Goal: Complete application form

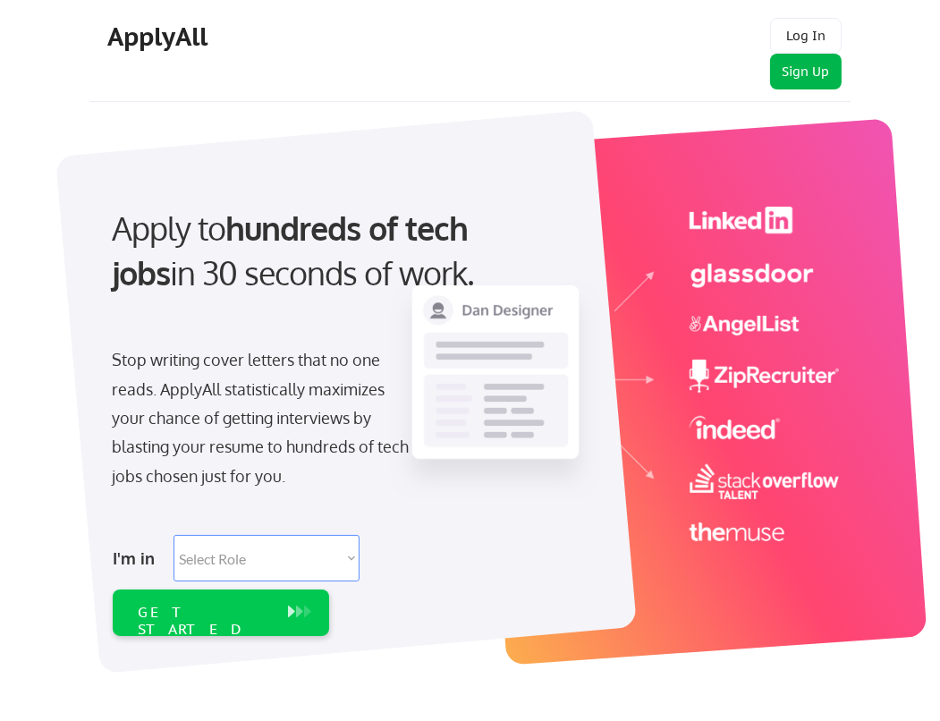
click at [818, 81] on button "Sign Up" at bounding box center [806, 72] width 72 height 36
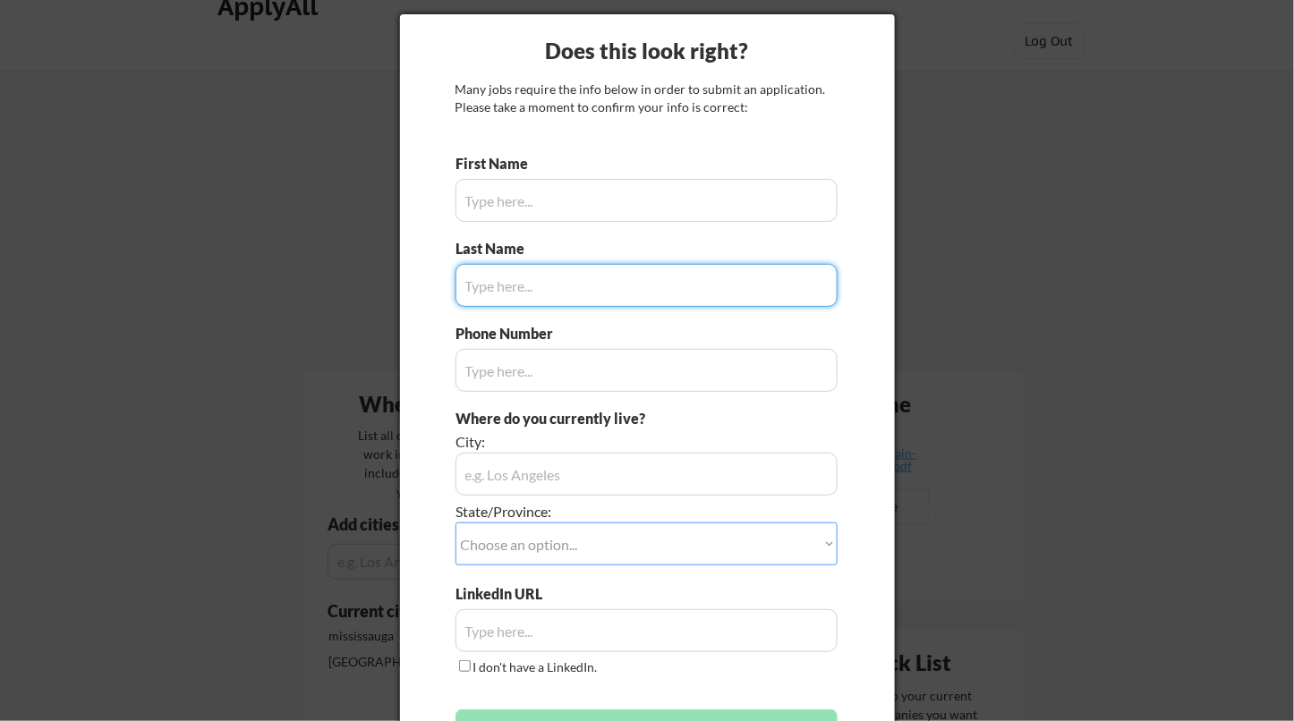
scroll to position [3, 0]
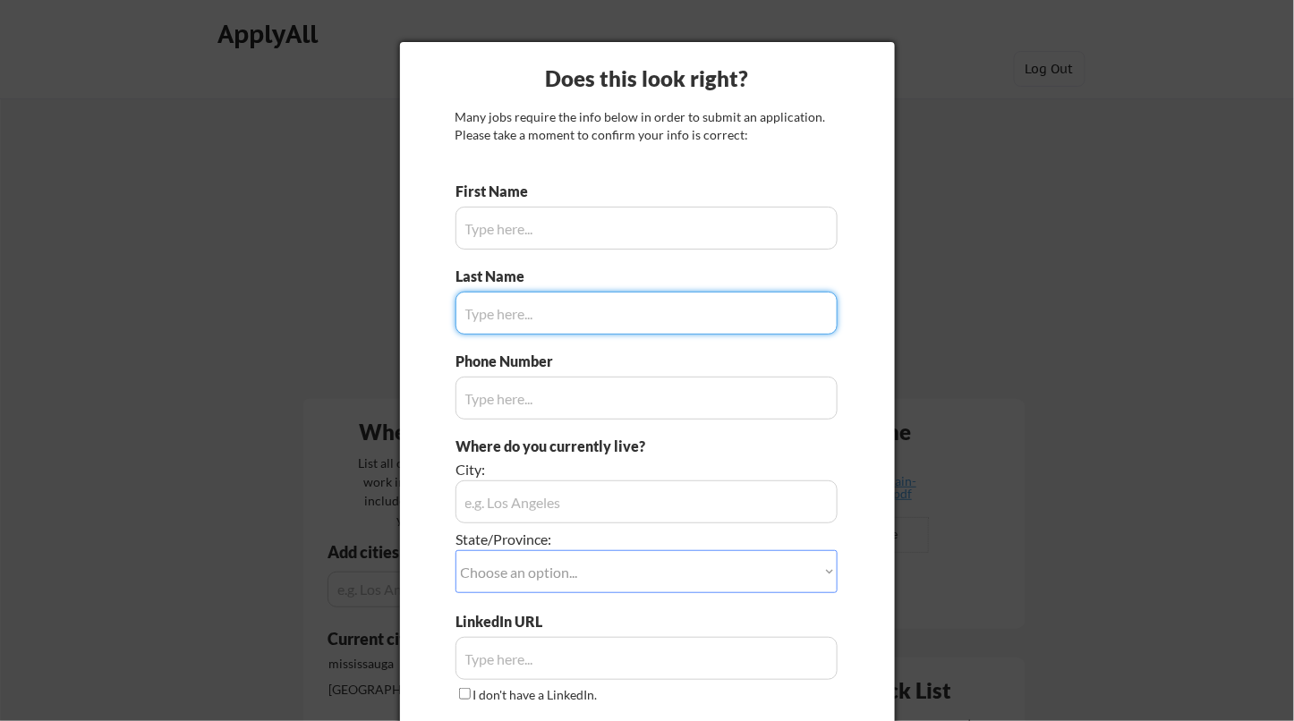
click at [594, 219] on input "input" at bounding box center [646, 228] width 383 height 43
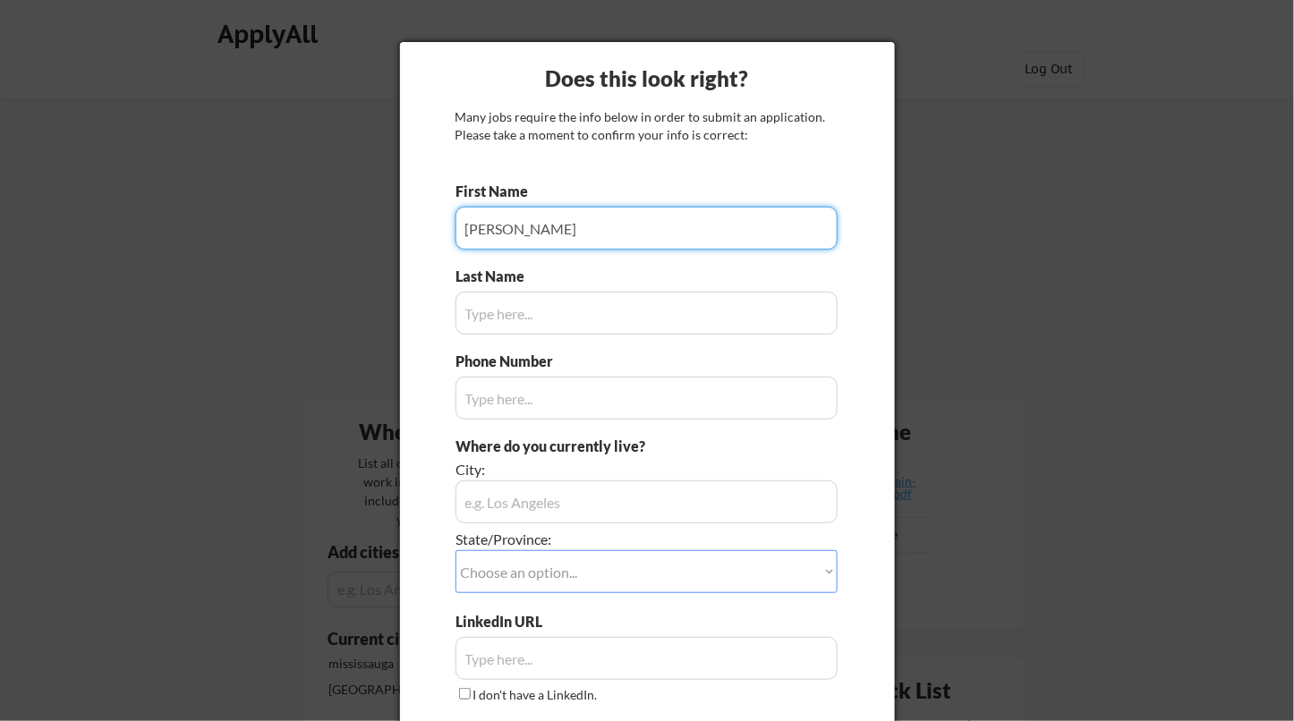
type input "[PERSON_NAME]"
click at [535, 315] on input "input" at bounding box center [646, 313] width 383 height 43
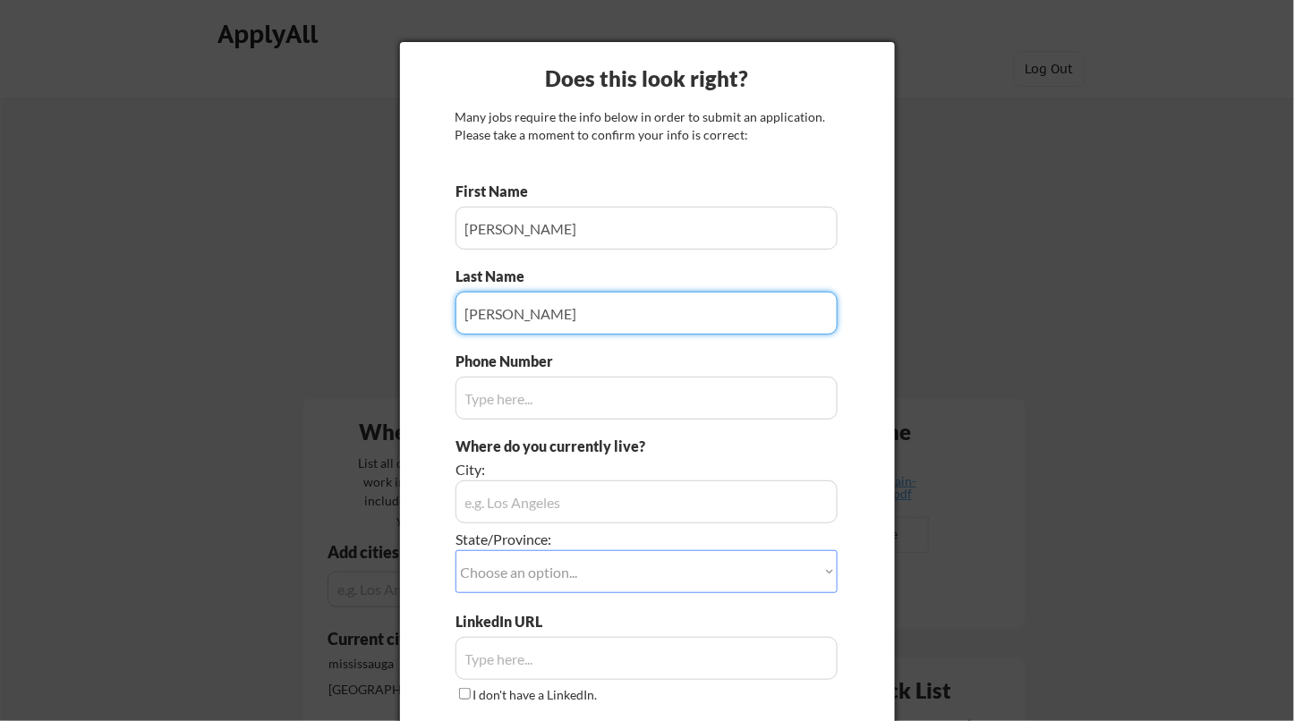
type input "[PERSON_NAME]"
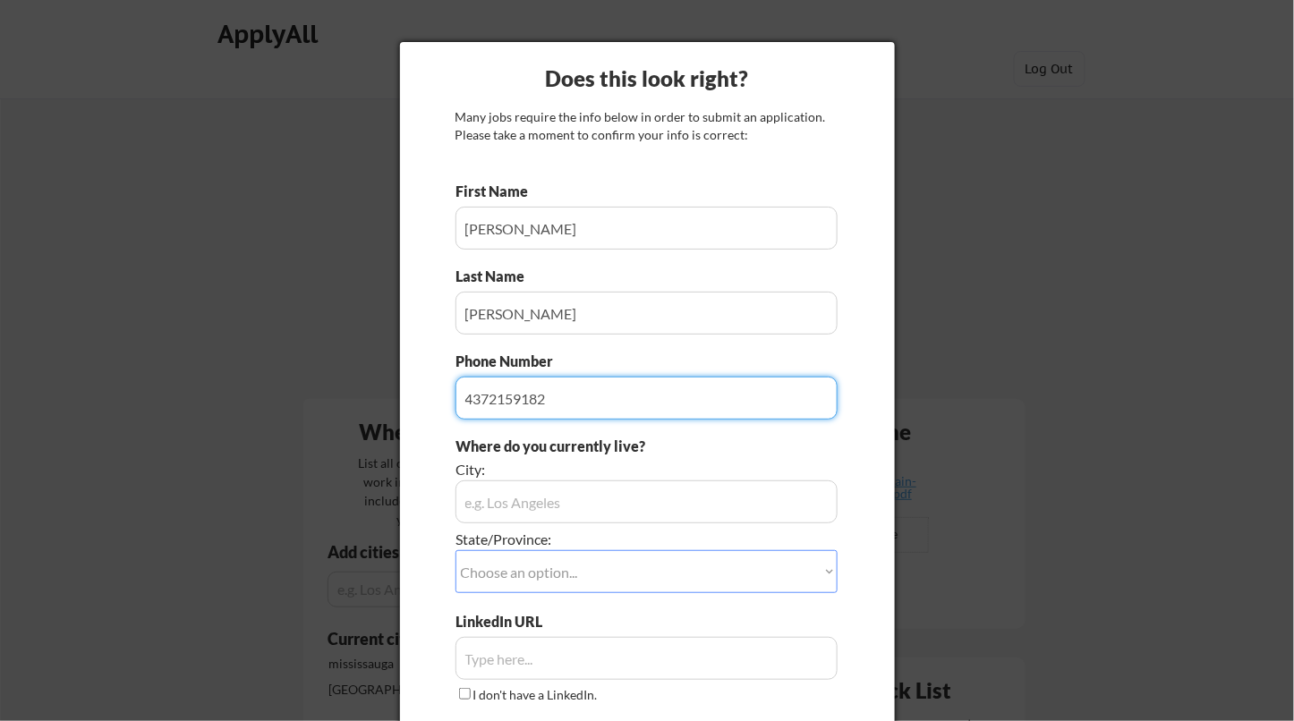
type input "4372159182"
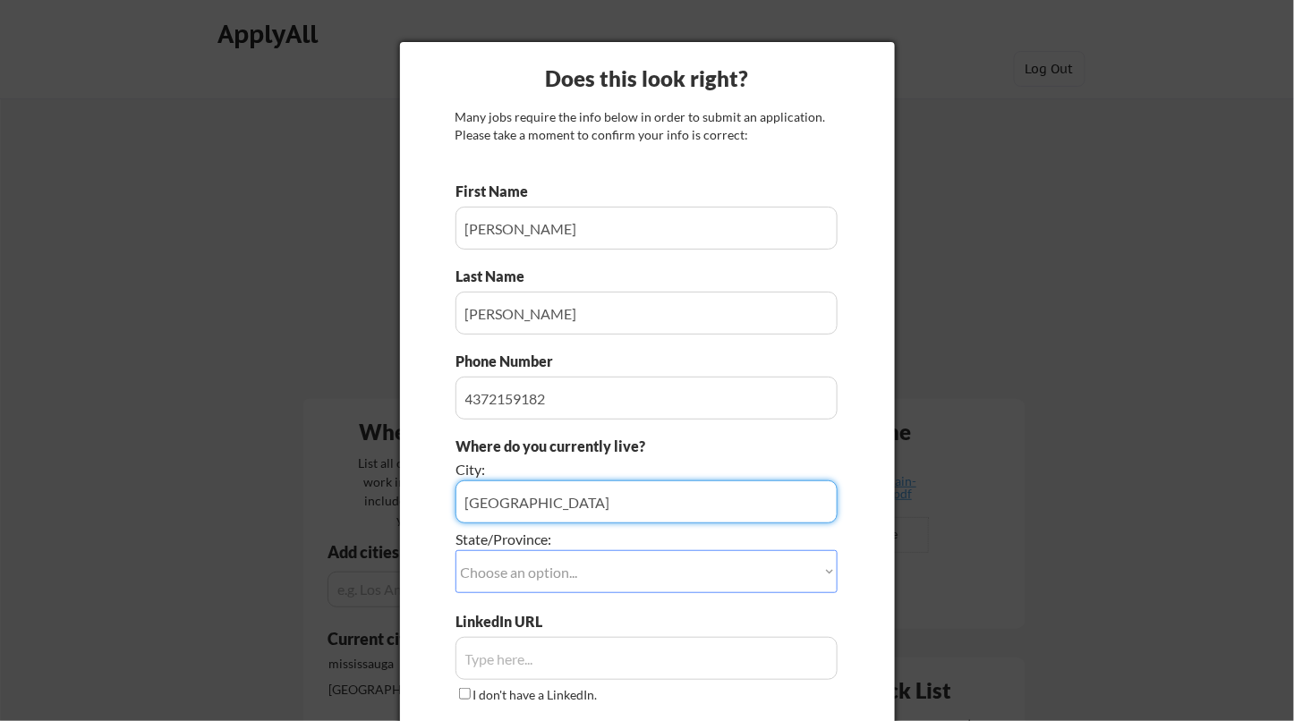
type input "[GEOGRAPHIC_DATA]"
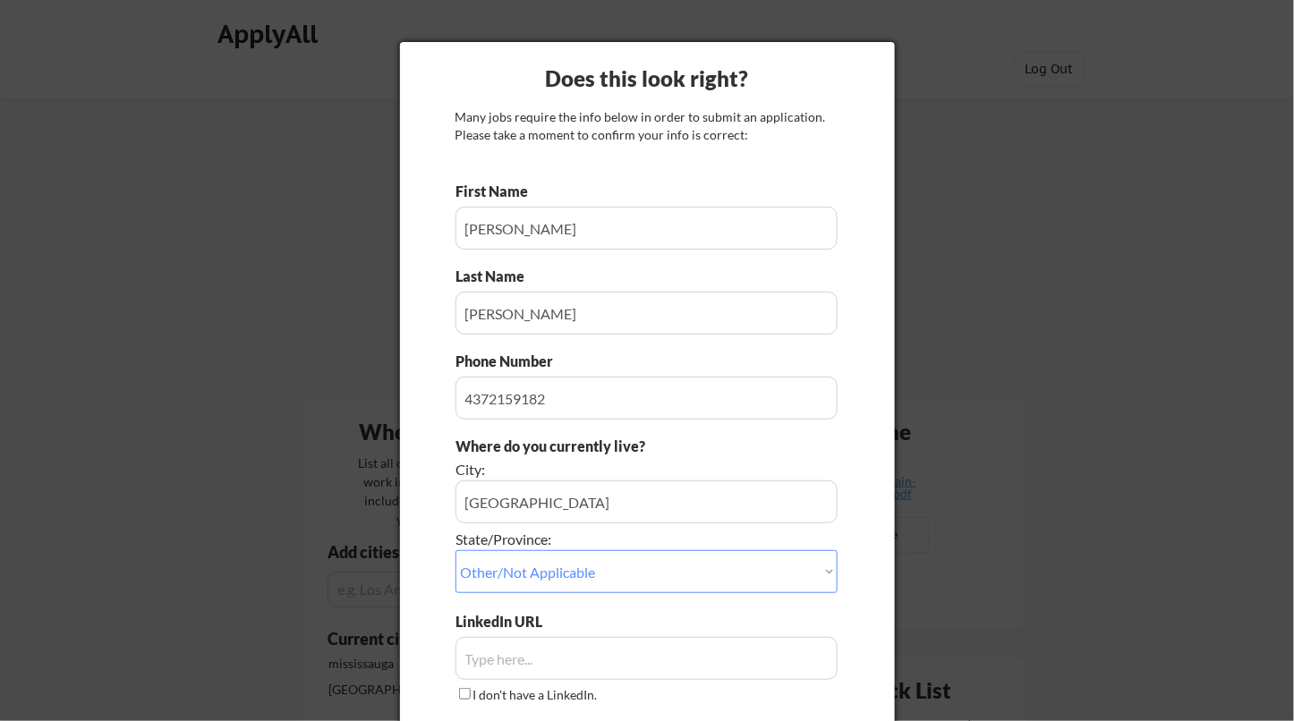
click at [604, 573] on select "Choose an option... Other/Not Applicable [US_STATE] [US_STATE] [GEOGRAPHIC_DATA…" at bounding box center [646, 571] width 383 height 43
select select ""[GEOGRAPHIC_DATA]""
click at [455, 550] on select "Choose an option... Other/Not Applicable [US_STATE] [US_STATE] [GEOGRAPHIC_DATA…" at bounding box center [646, 571] width 383 height 43
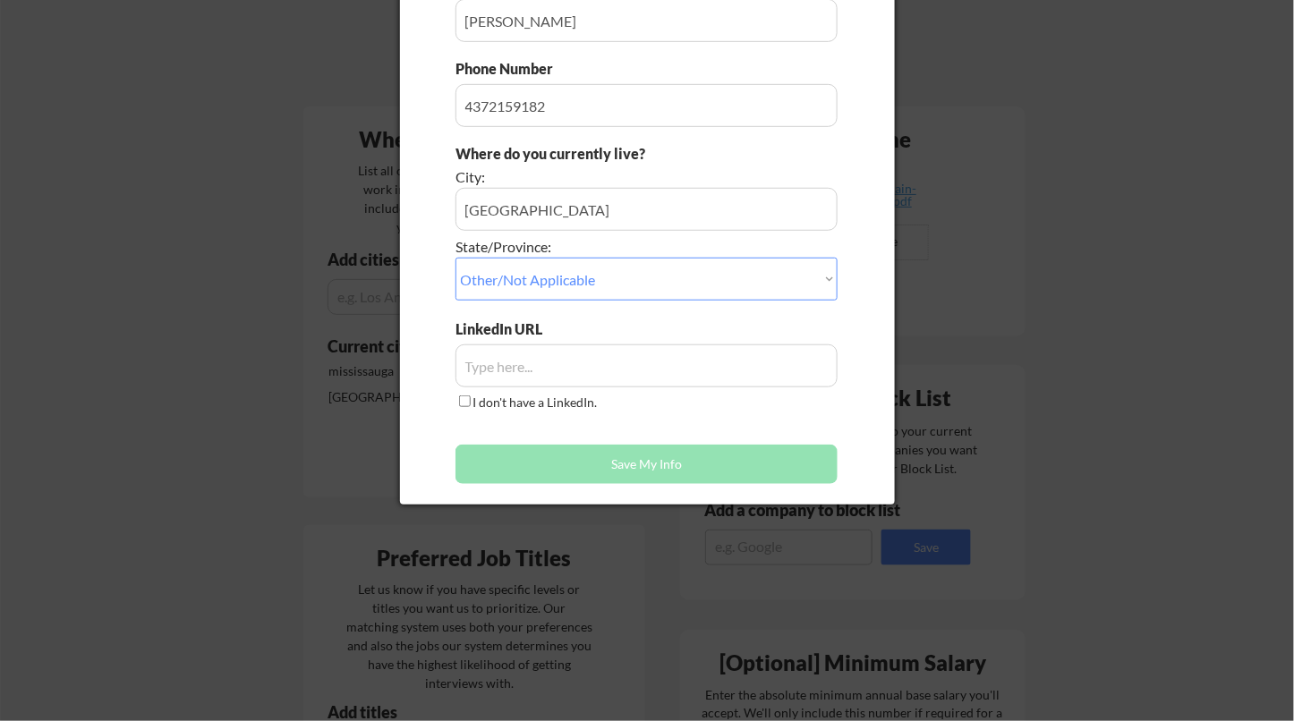
scroll to position [336, 0]
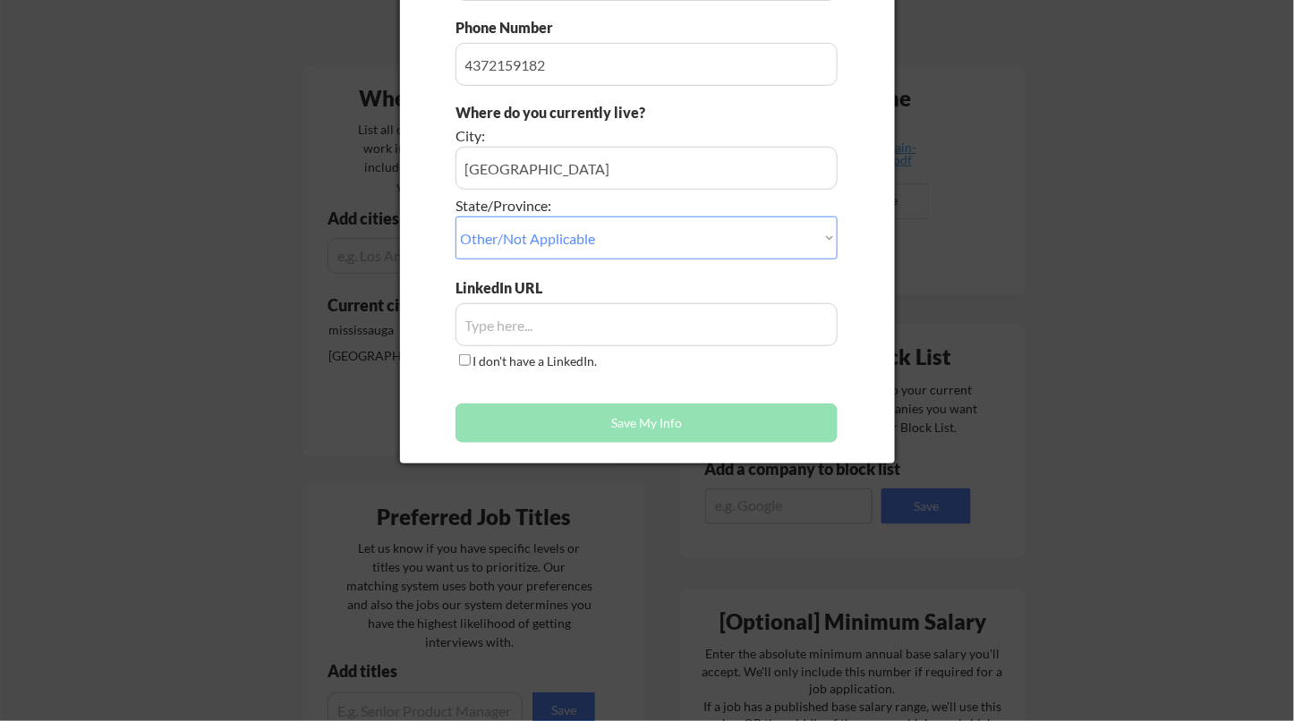
click at [645, 421] on button "Save My Info" at bounding box center [646, 423] width 383 height 39
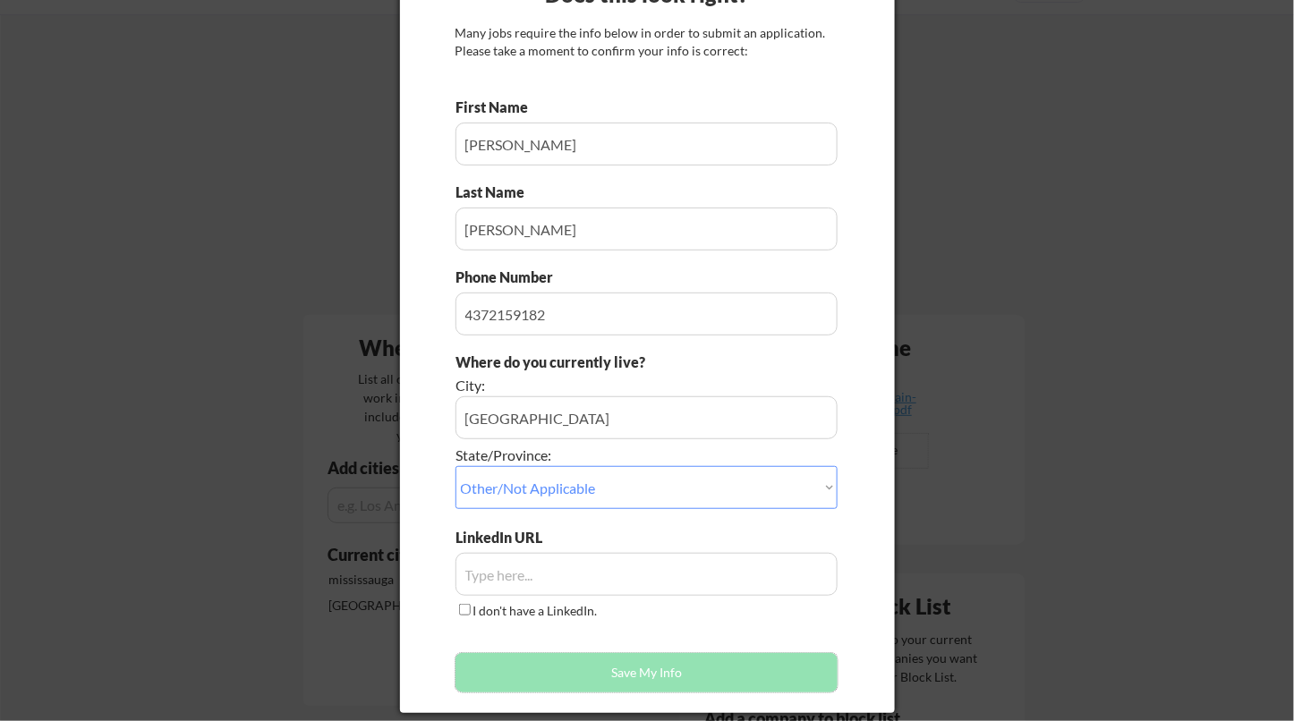
scroll to position [160, 0]
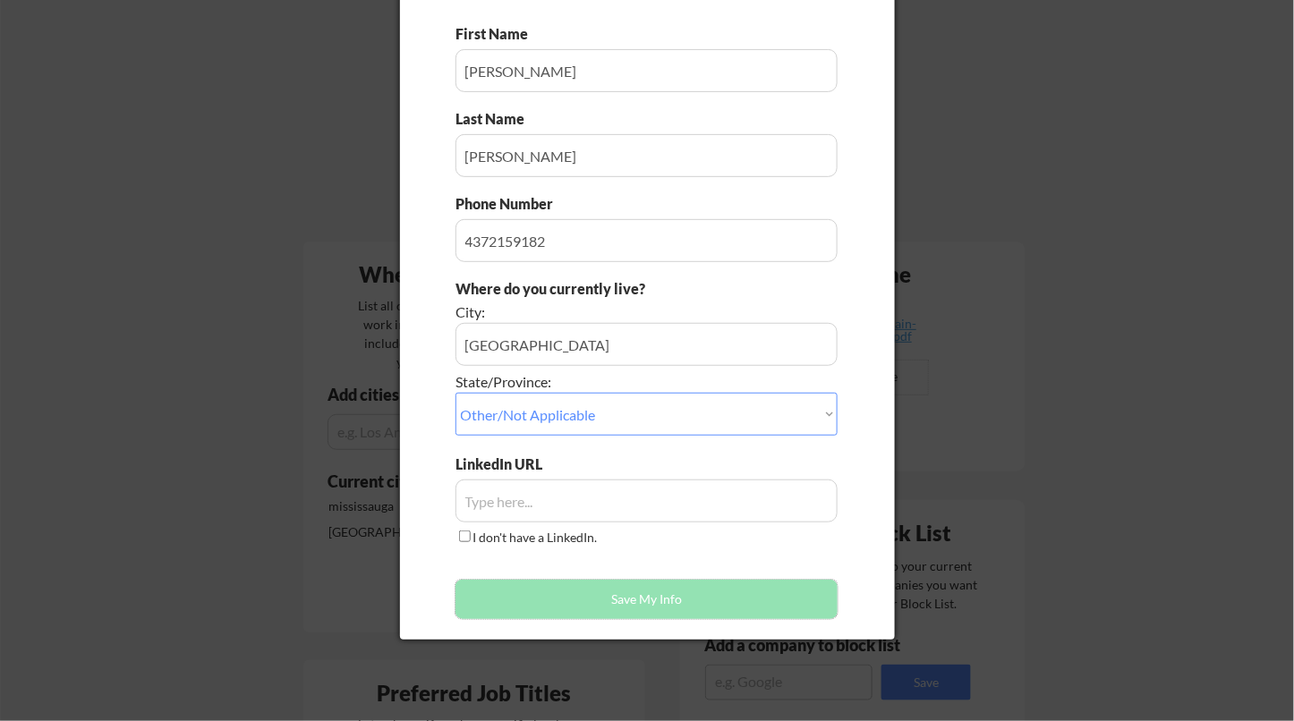
click at [643, 598] on button "Save My Info" at bounding box center [646, 599] width 383 height 39
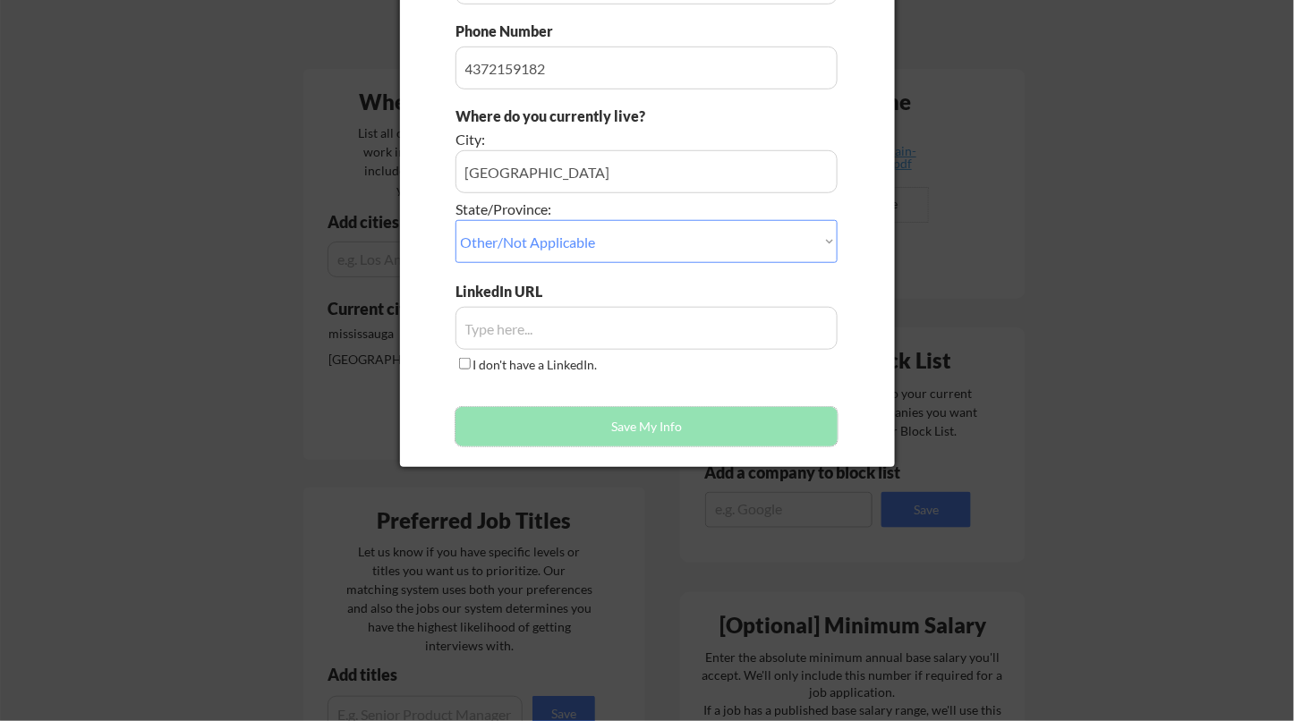
scroll to position [335, 0]
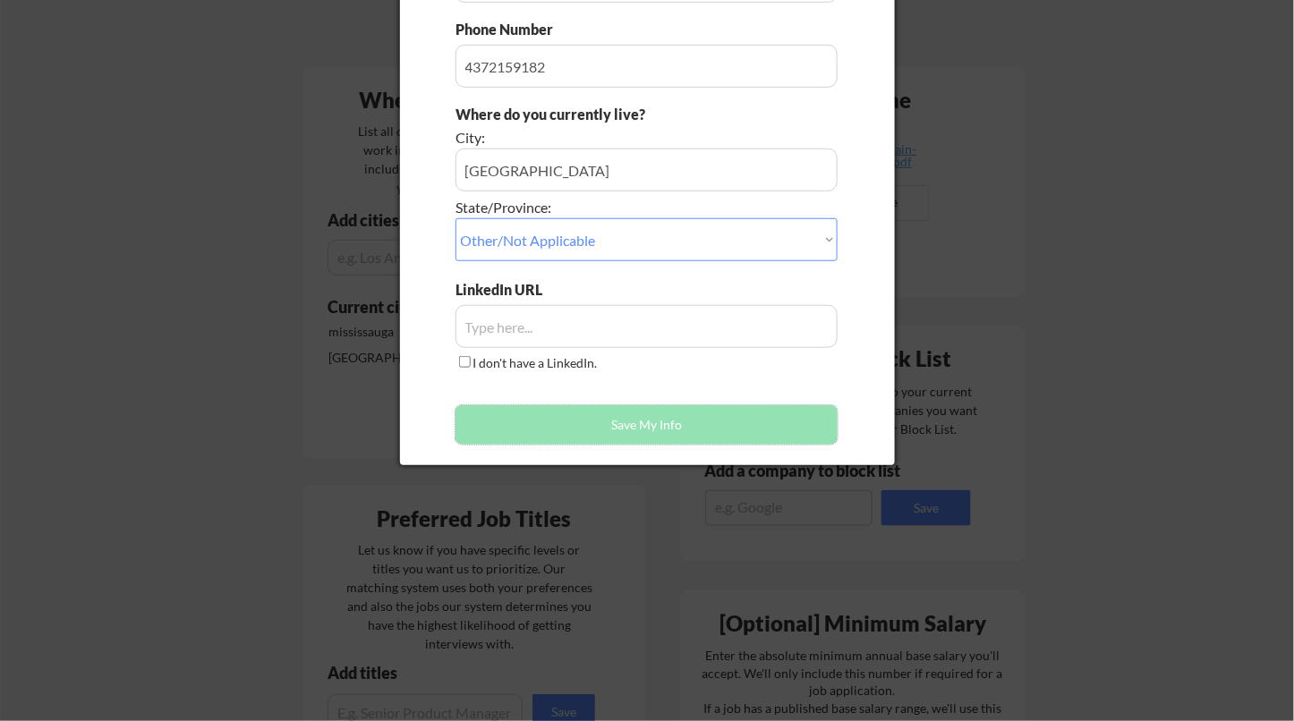
click at [618, 408] on button "Save My Info" at bounding box center [646, 424] width 383 height 39
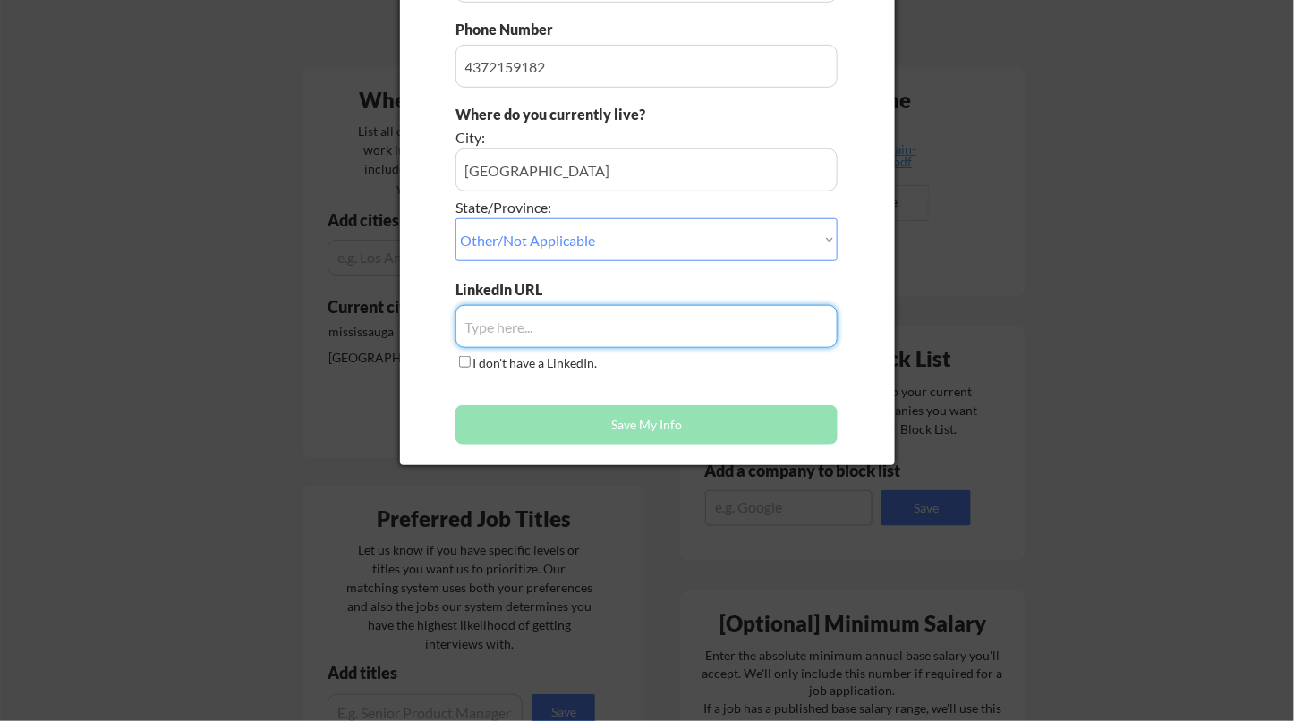
click at [570, 316] on input "input" at bounding box center [646, 326] width 383 height 43
click at [697, 420] on button "Save My Info" at bounding box center [646, 424] width 383 height 39
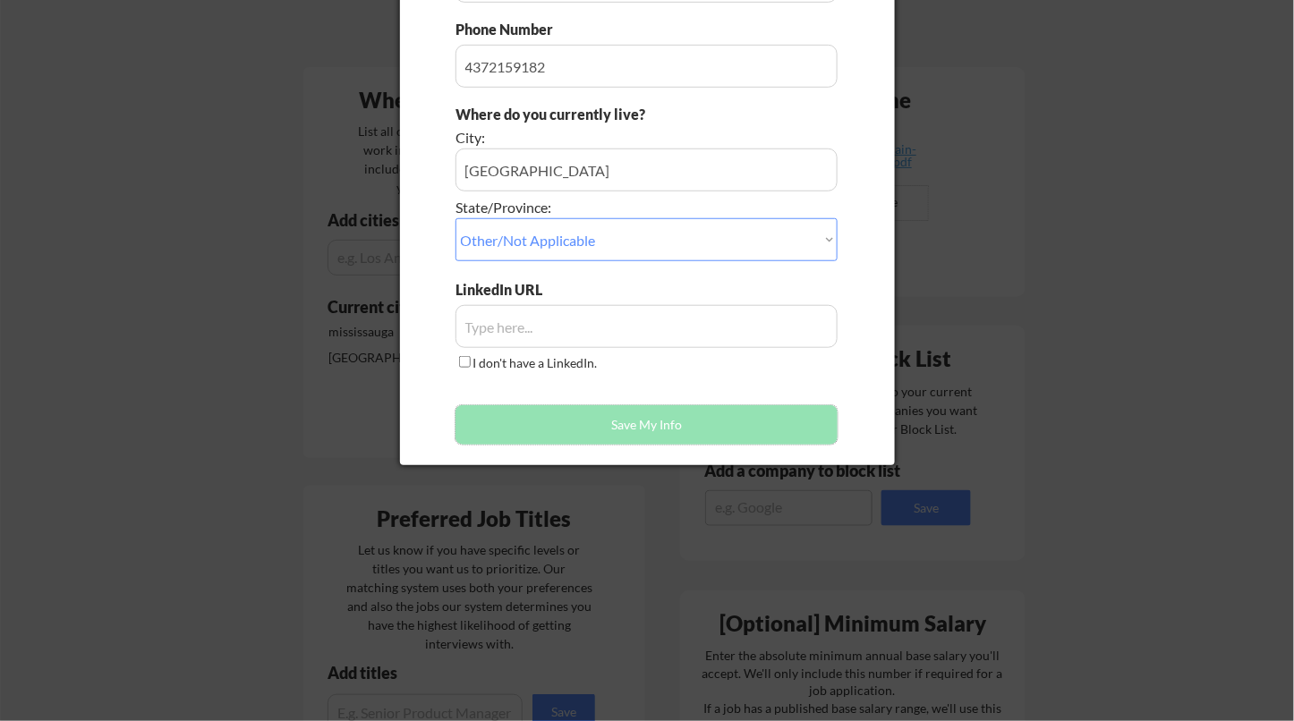
click at [697, 420] on button "Save My Info" at bounding box center [646, 424] width 383 height 39
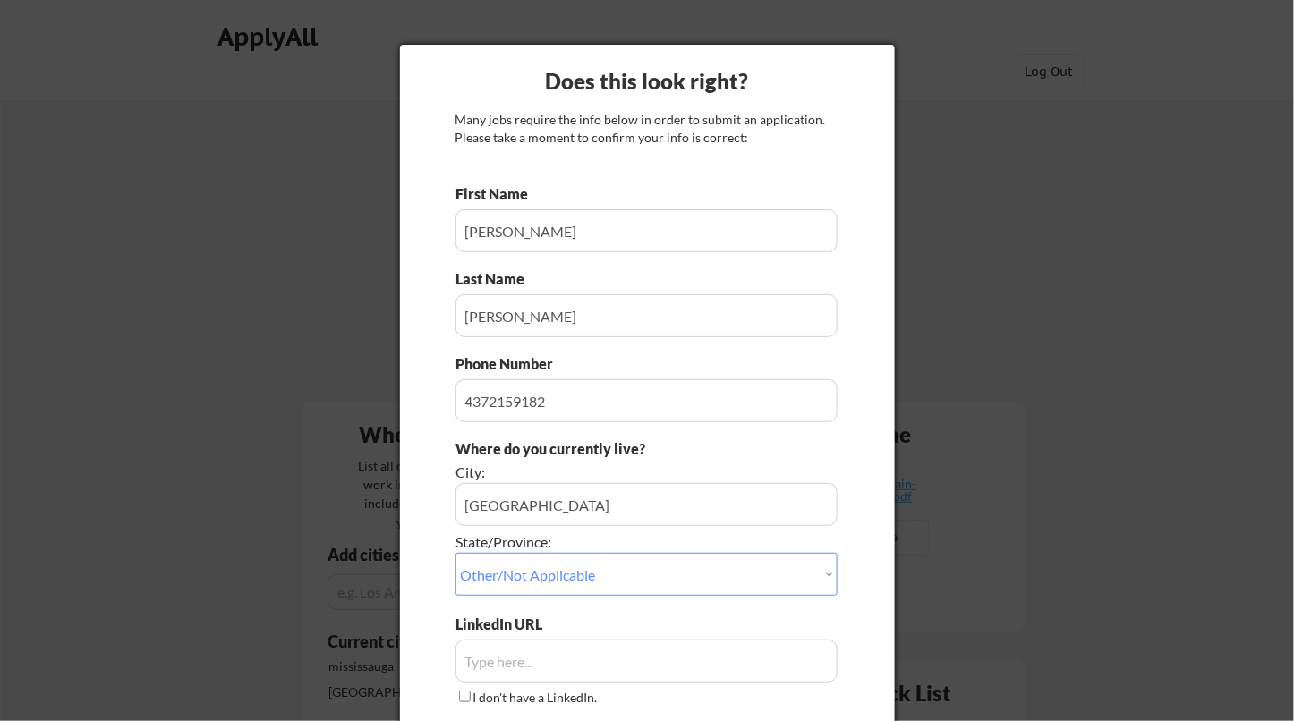
click at [1033, 217] on div at bounding box center [647, 360] width 1294 height 721
click at [390, 328] on div at bounding box center [647, 360] width 1294 height 721
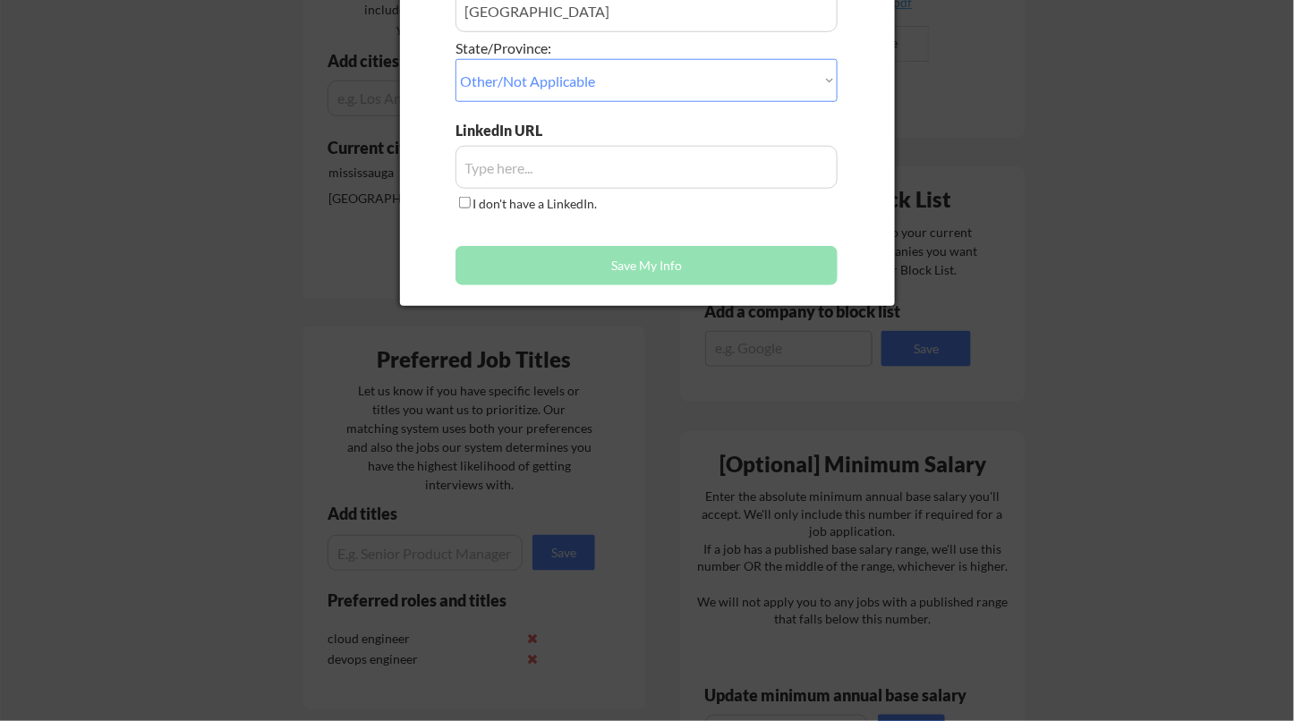
scroll to position [490, 0]
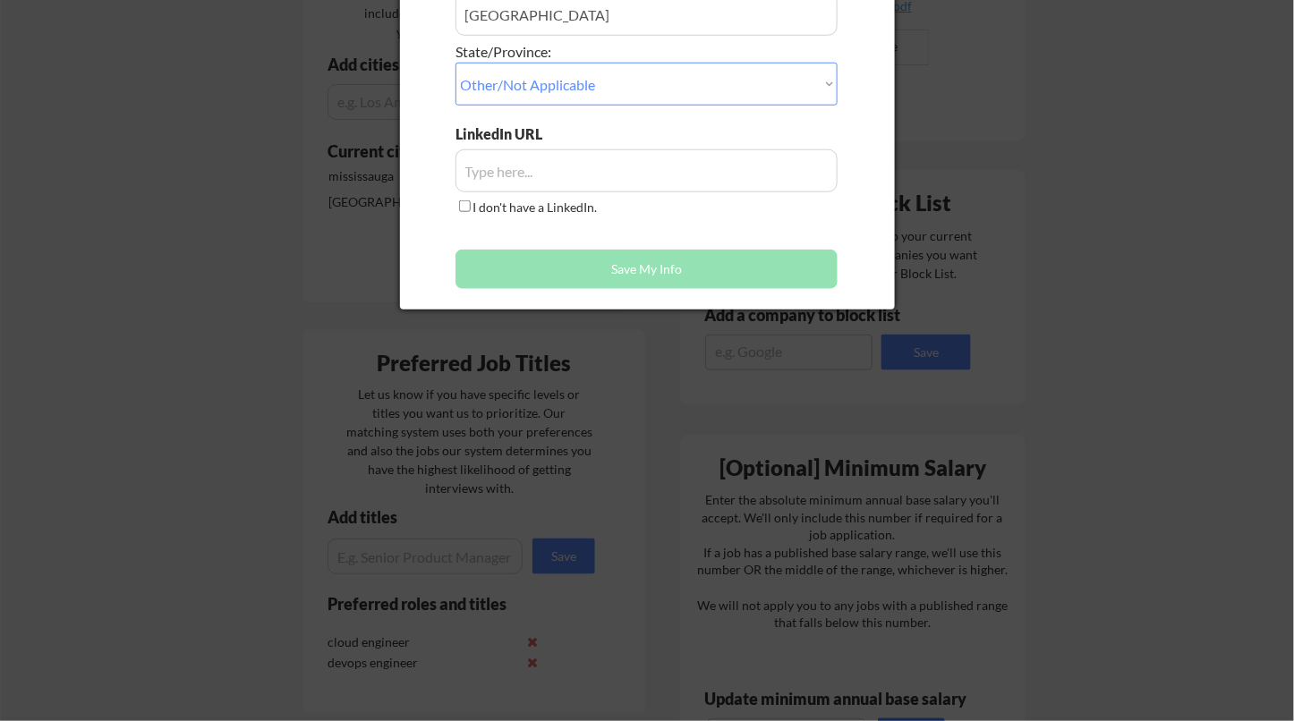
click at [1063, 303] on div at bounding box center [647, 360] width 1294 height 721
click at [759, 260] on button "Save My Info" at bounding box center [646, 269] width 383 height 39
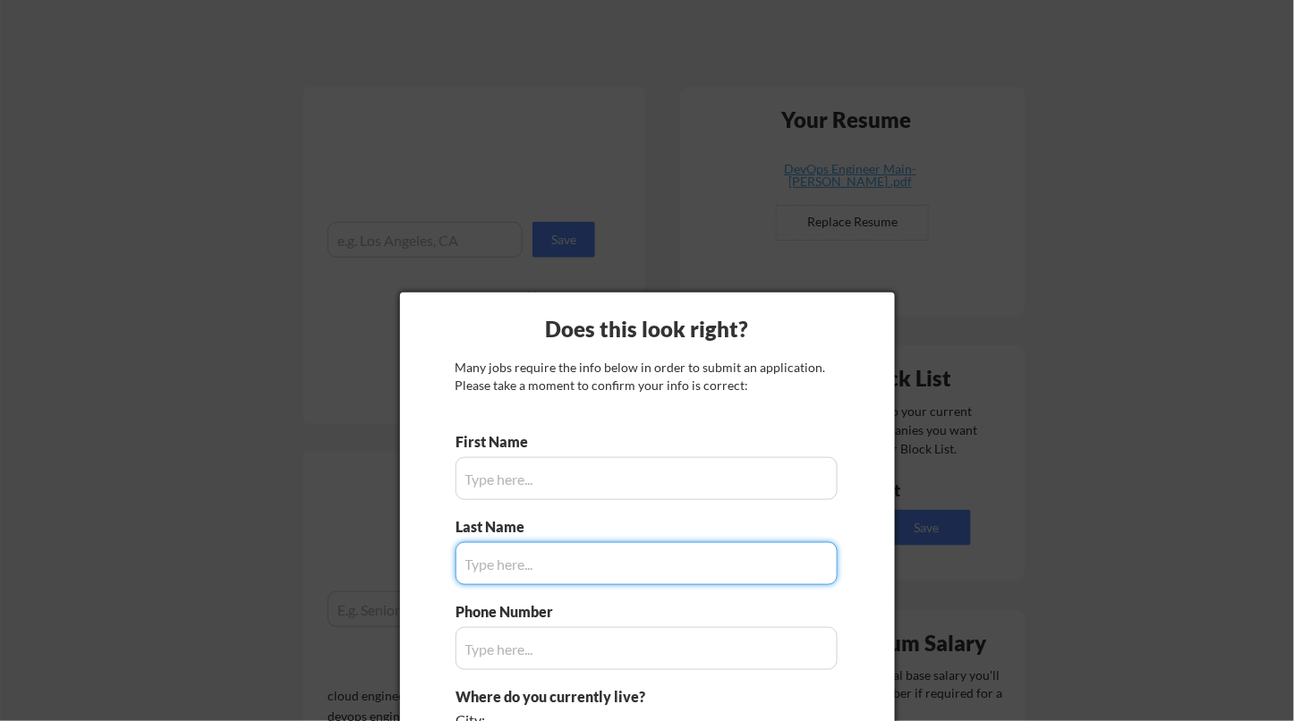
scroll to position [313, 0]
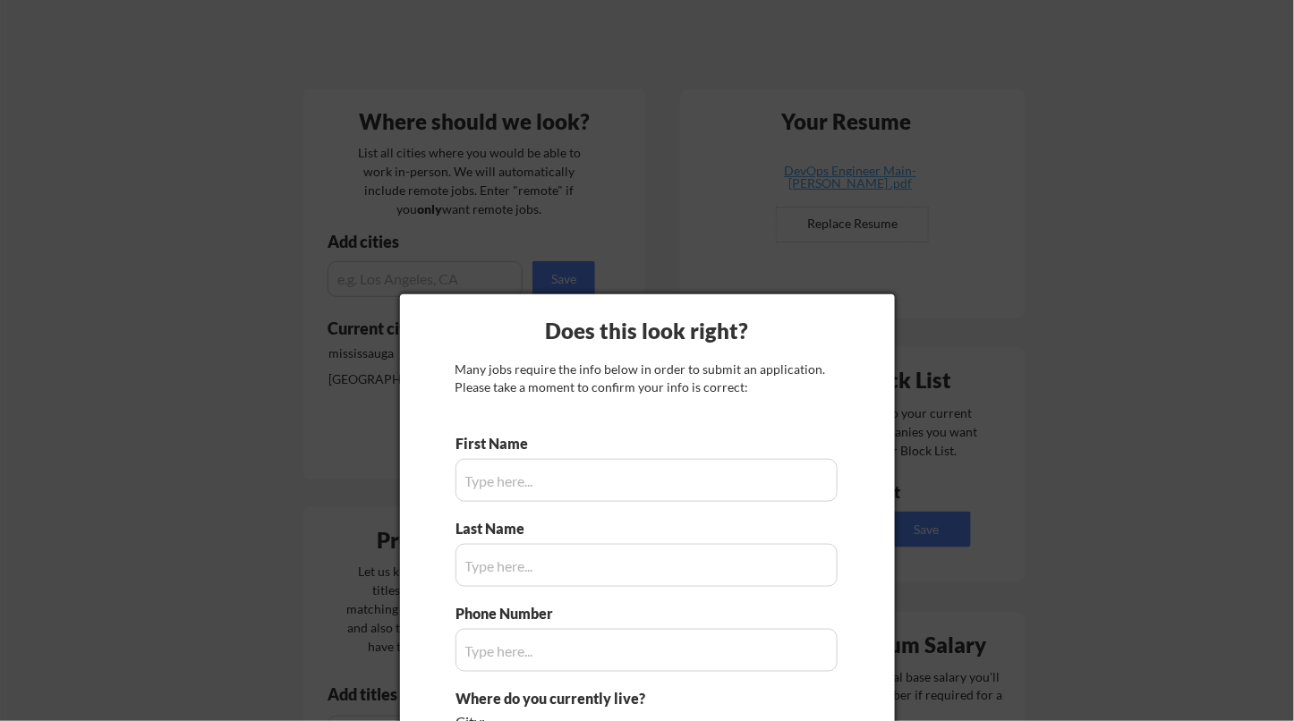
click at [690, 280] on div at bounding box center [647, 360] width 1294 height 721
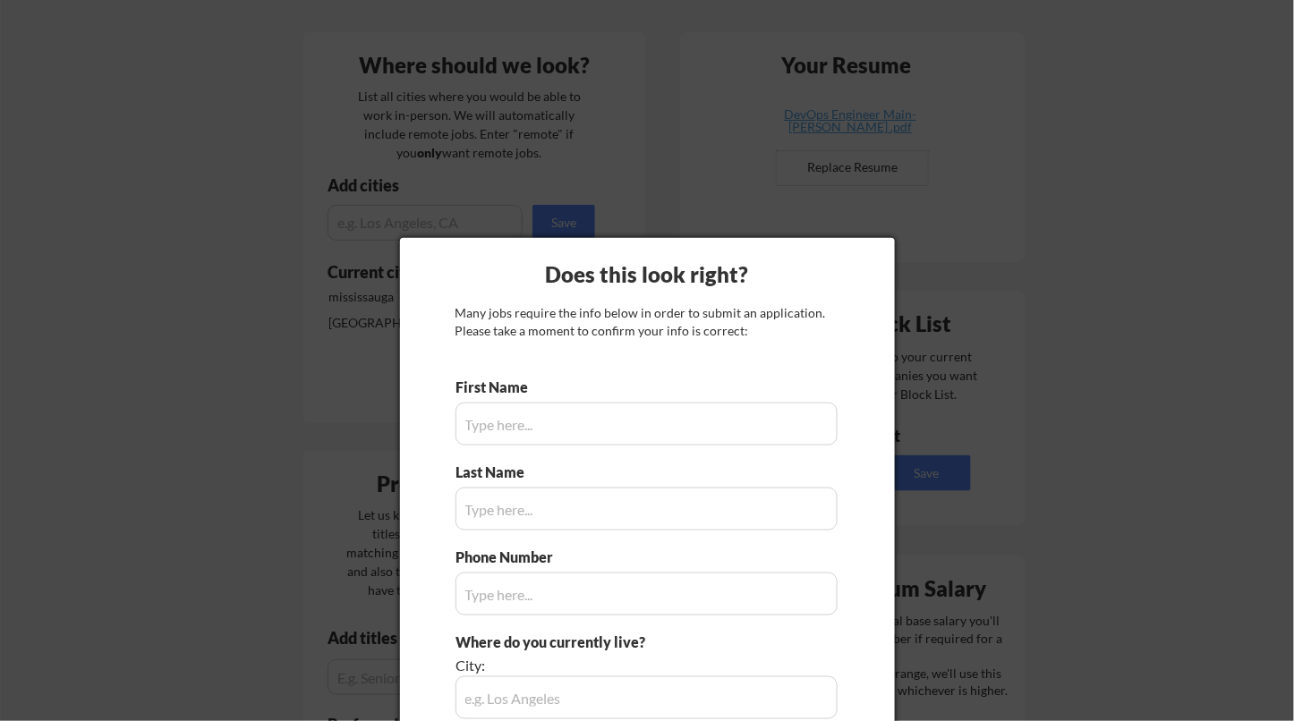
scroll to position [0, 0]
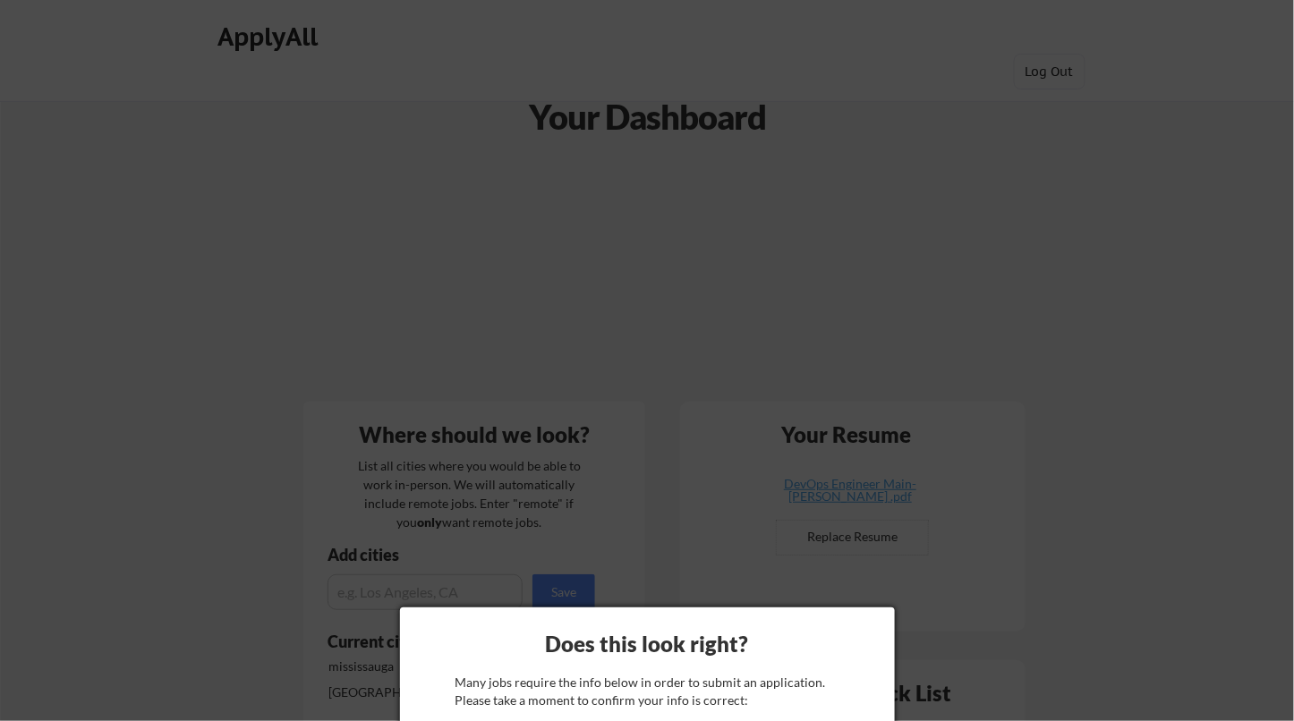
click at [952, 197] on div at bounding box center [647, 360] width 1294 height 721
click at [560, 405] on div at bounding box center [647, 360] width 1294 height 721
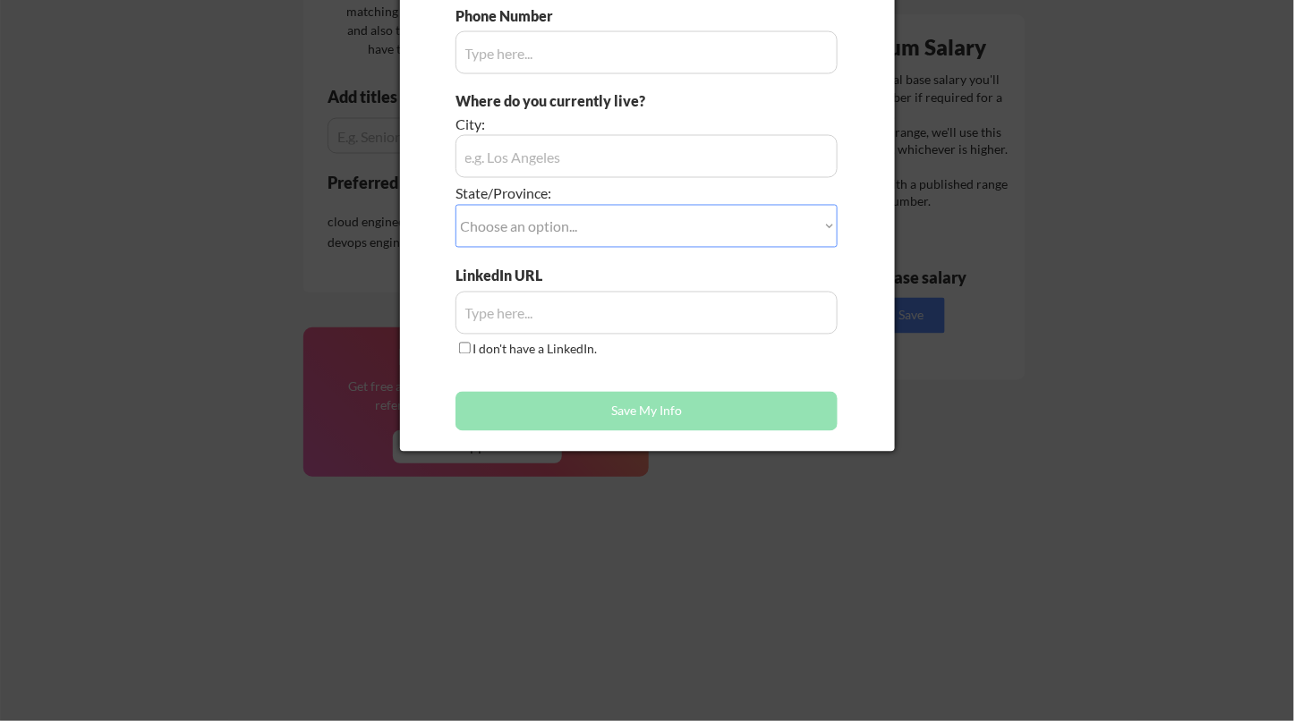
scroll to position [1037, 0]
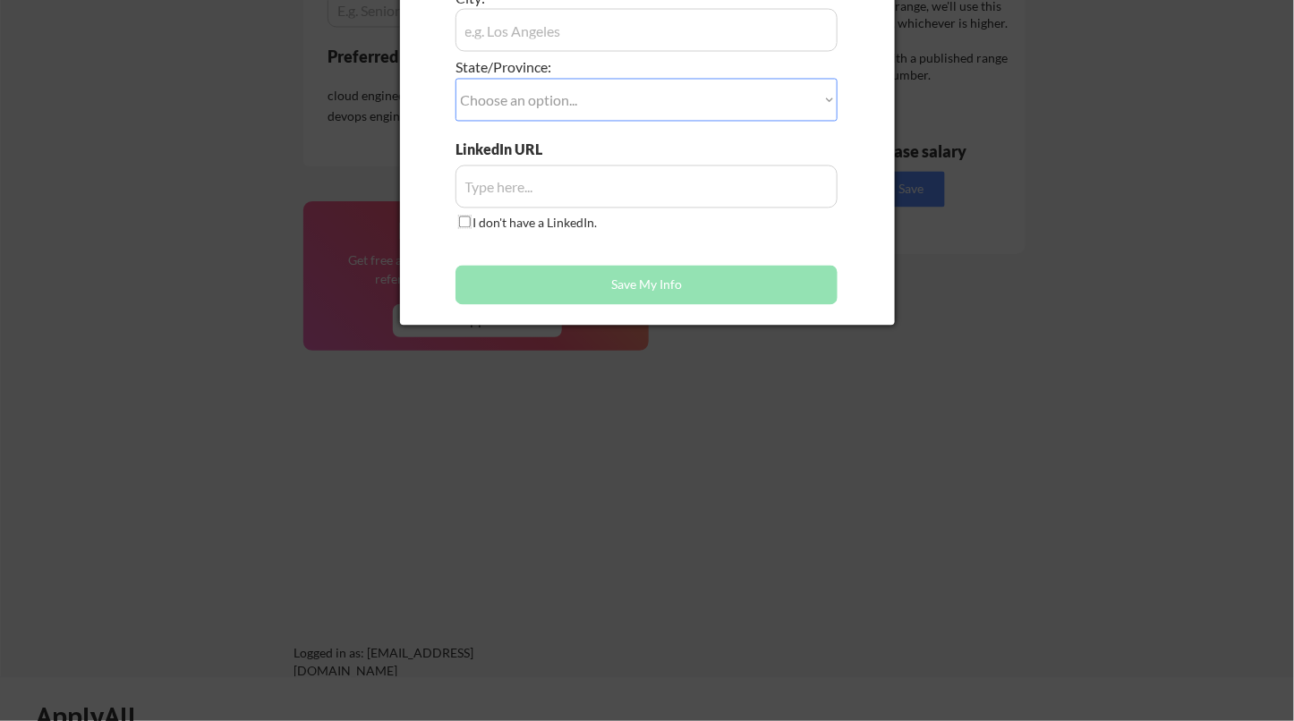
click at [464, 220] on input "I don't have a LinkedIn." at bounding box center [465, 223] width 12 height 12
checkbox input "true"
click at [557, 290] on button "Save My Info" at bounding box center [646, 285] width 383 height 39
click at [957, 257] on div at bounding box center [647, 360] width 1294 height 721
